Goal: Information Seeking & Learning: Learn about a topic

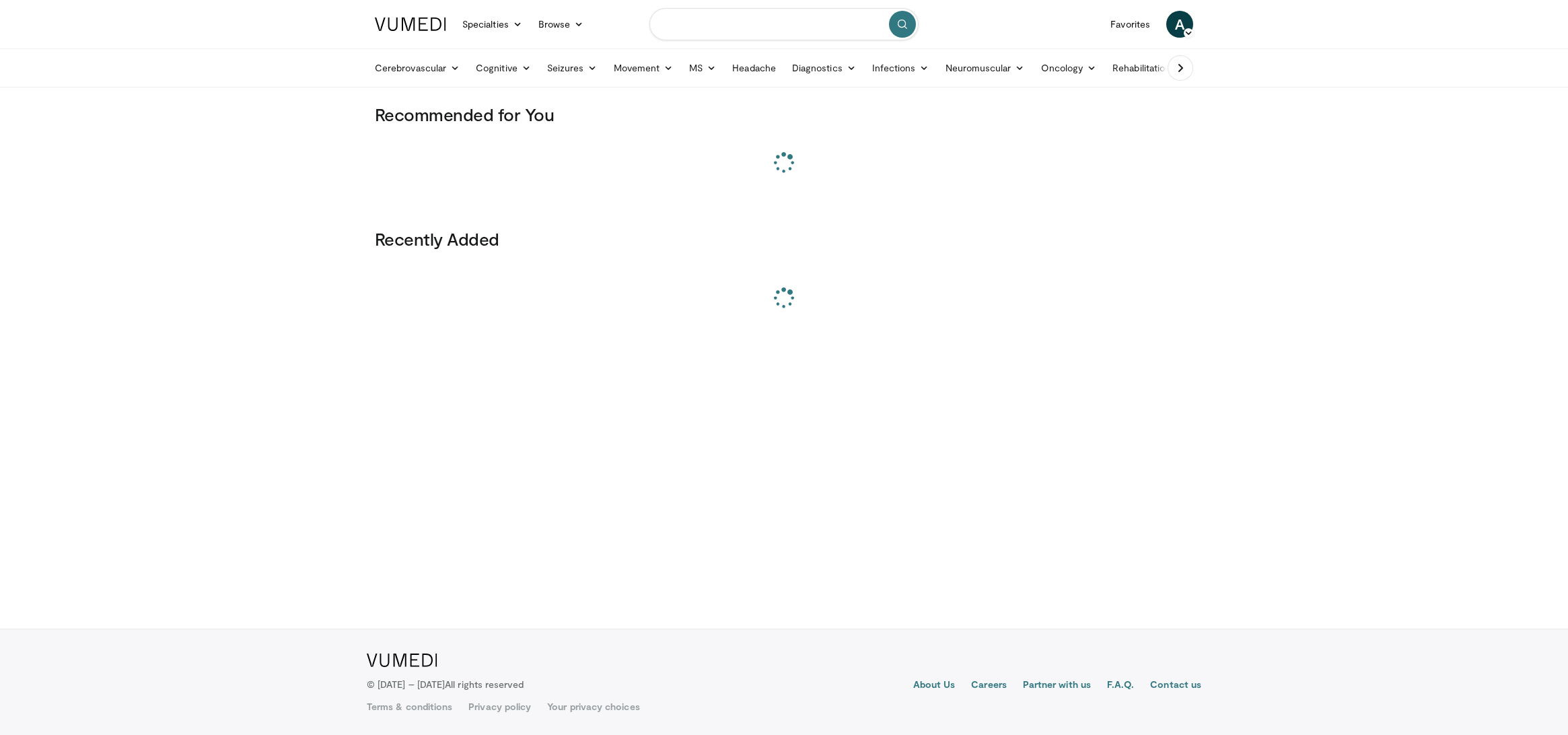
click at [694, 30] on input "Search topics, interventions" at bounding box center [784, 24] width 270 height 32
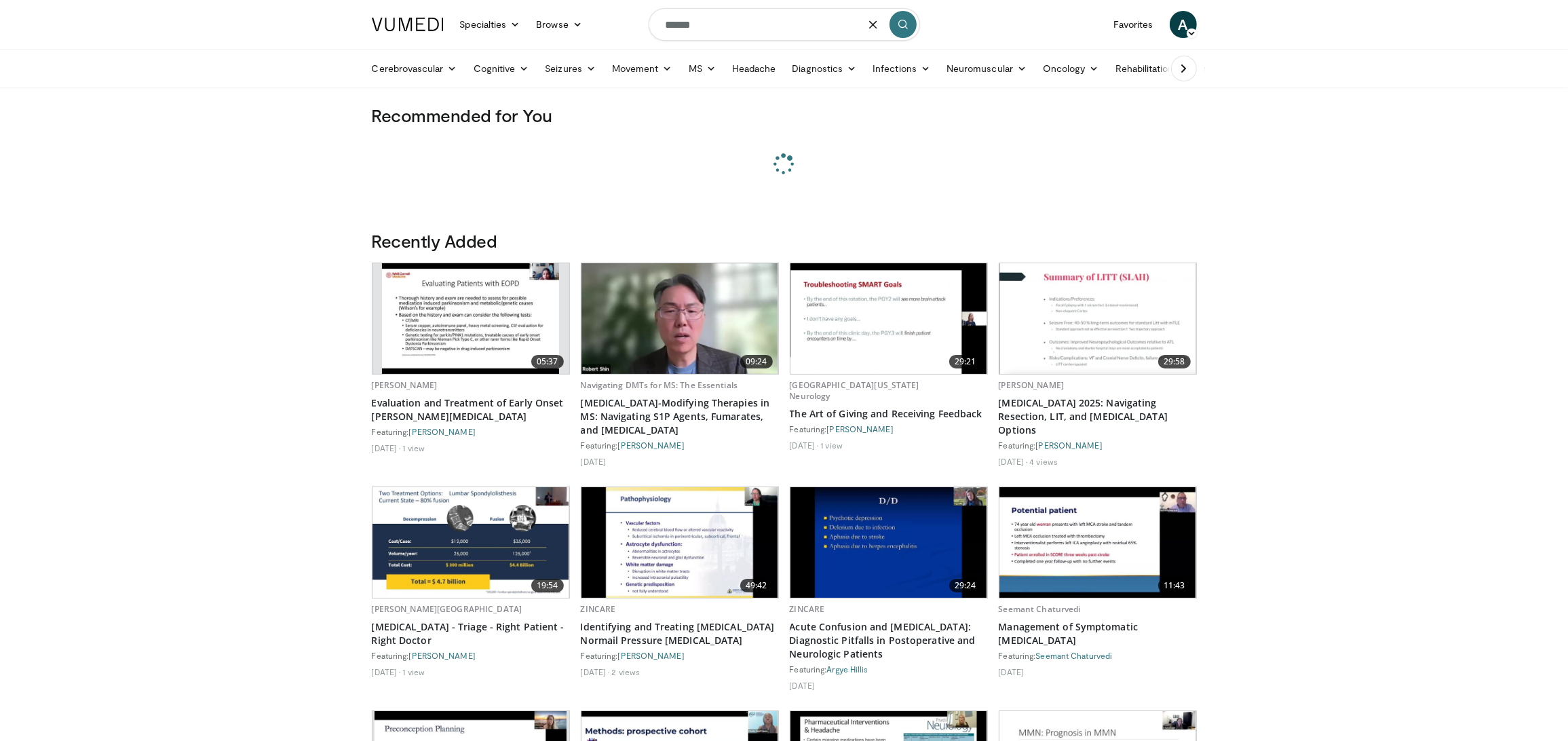
type input "******"
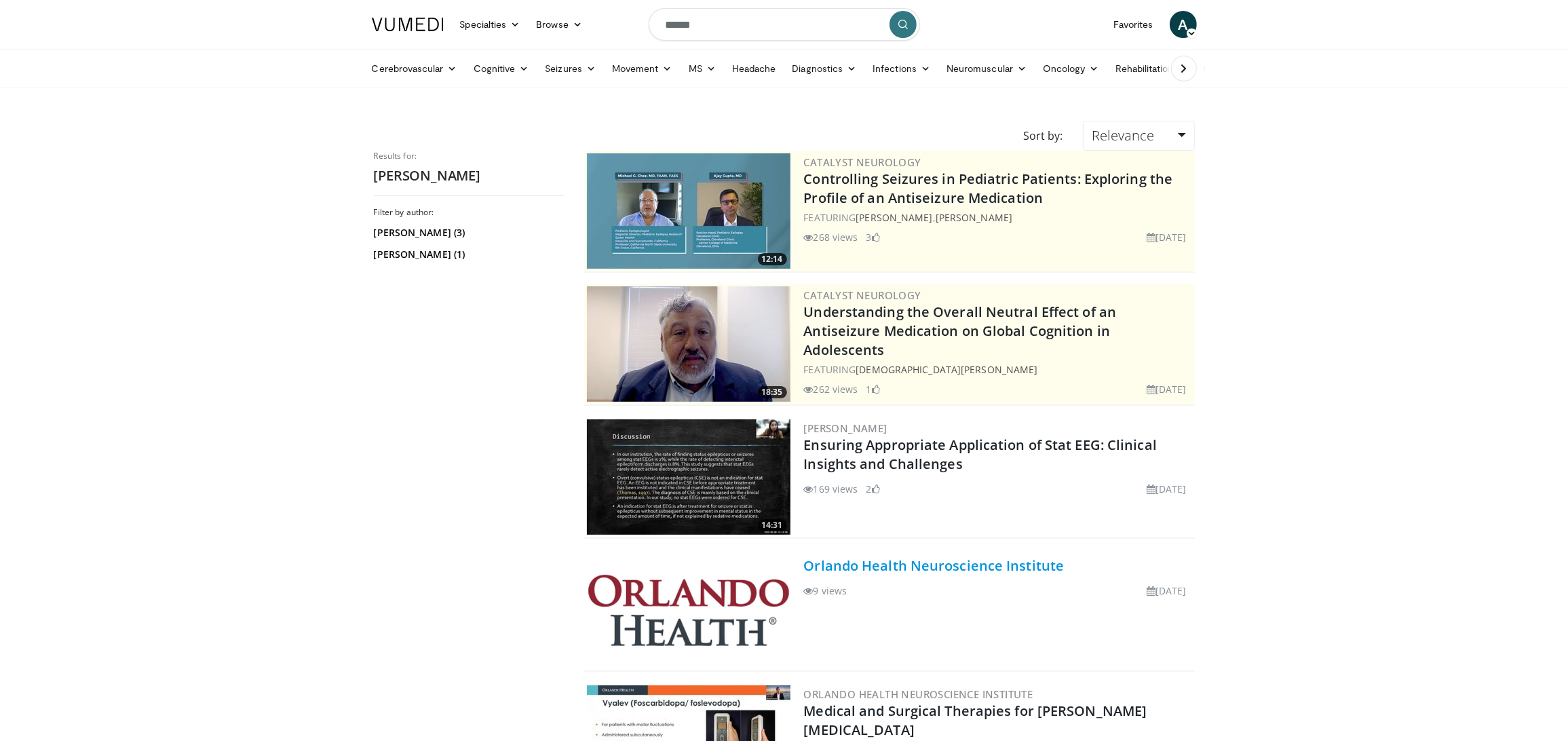
click at [893, 565] on link "Orlando Health Neuroscience Institute" at bounding box center [934, 566] width 261 height 19
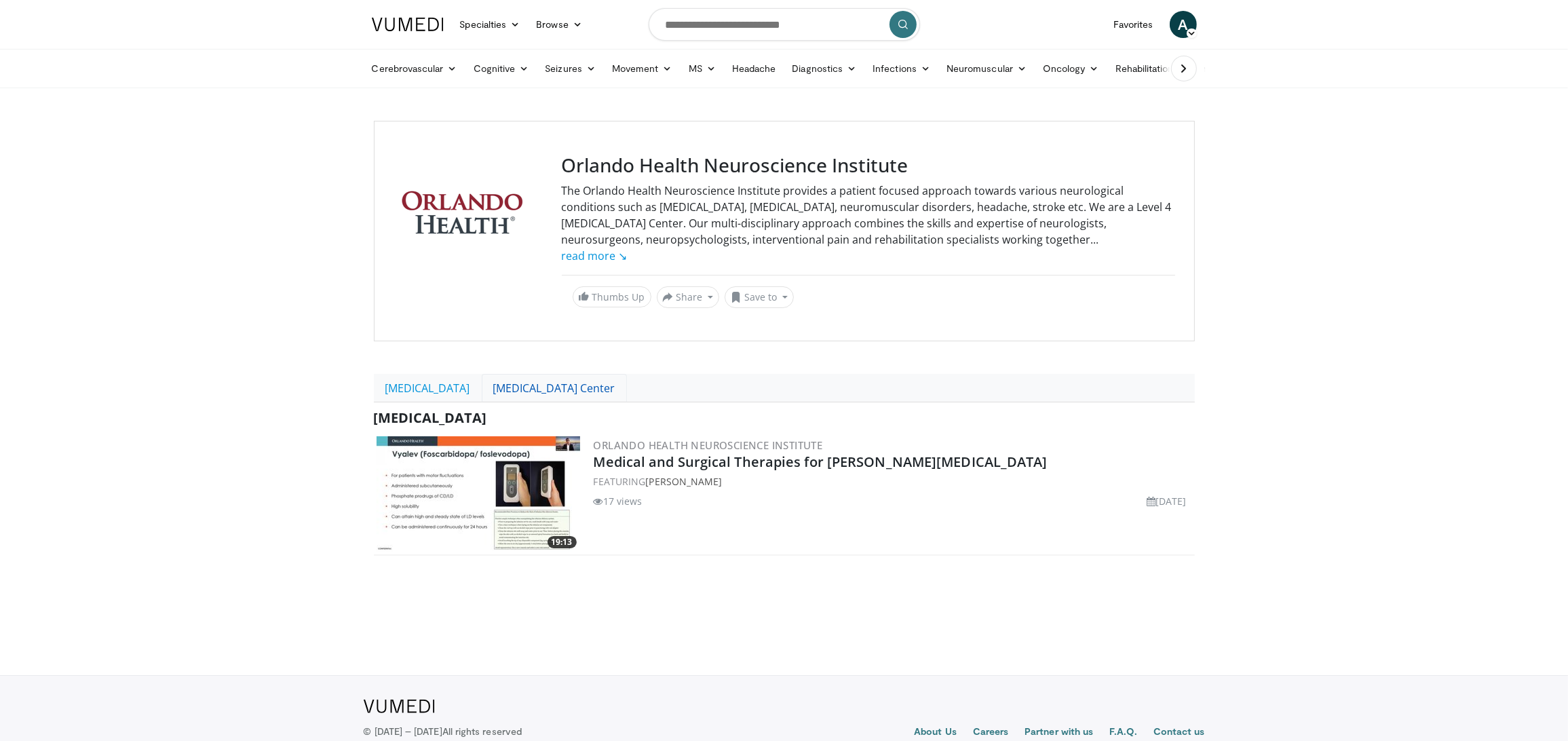
click at [539, 391] on link "[MEDICAL_DATA] Center" at bounding box center [554, 388] width 145 height 29
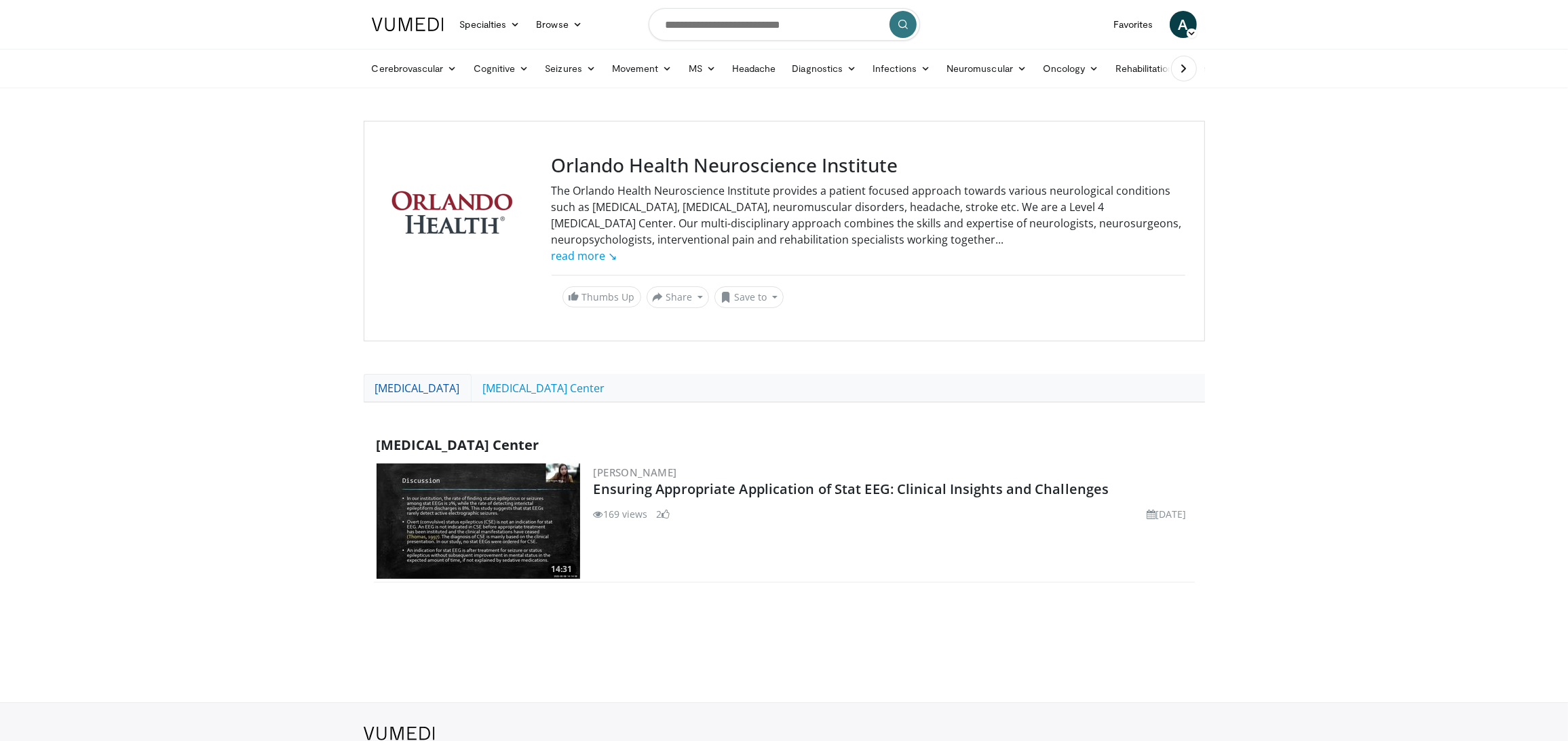
click at [467, 393] on link "Movement Disorders" at bounding box center [417, 388] width 108 height 29
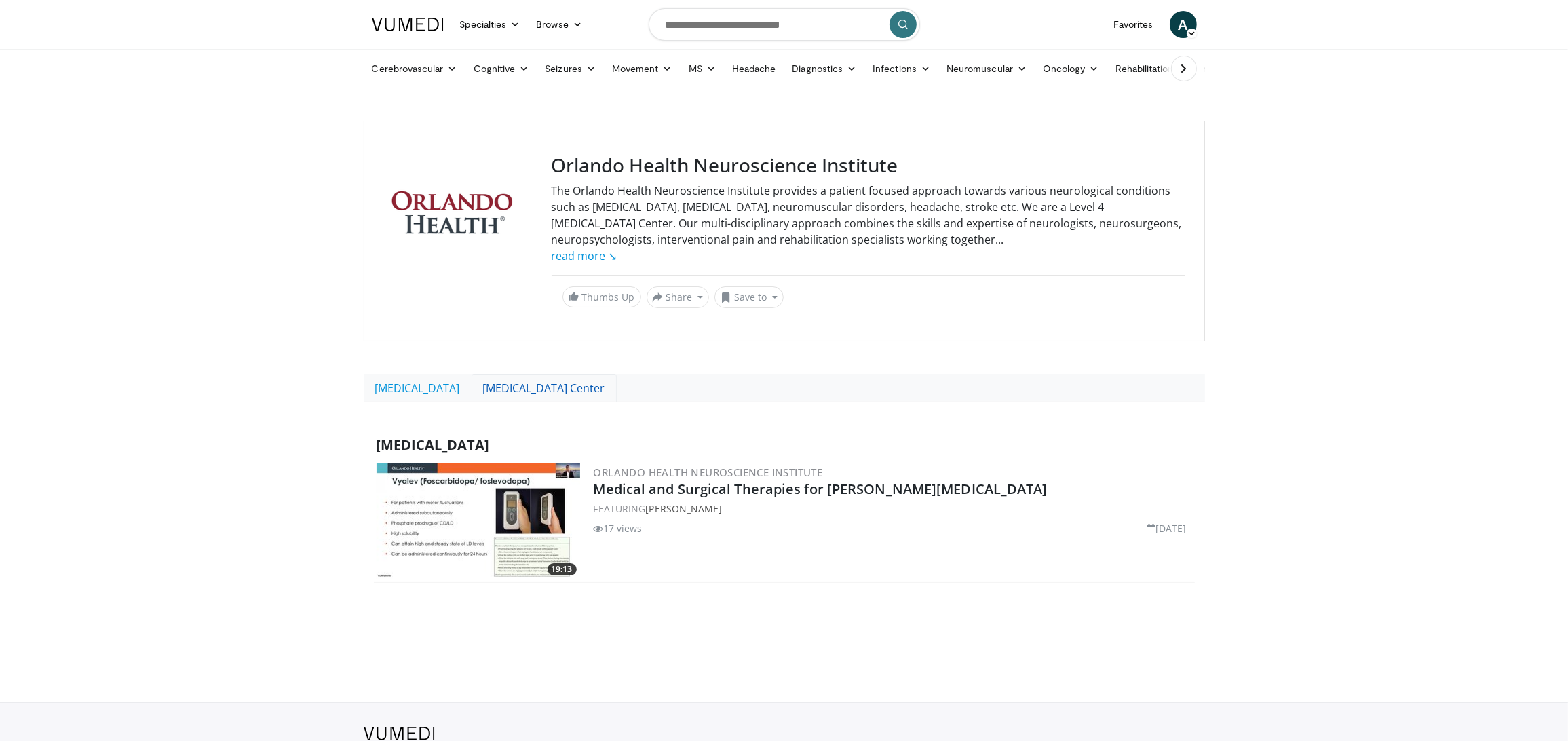
click at [567, 388] on link "[MEDICAL_DATA] Center" at bounding box center [544, 388] width 145 height 29
